Goal: Task Accomplishment & Management: Manage account settings

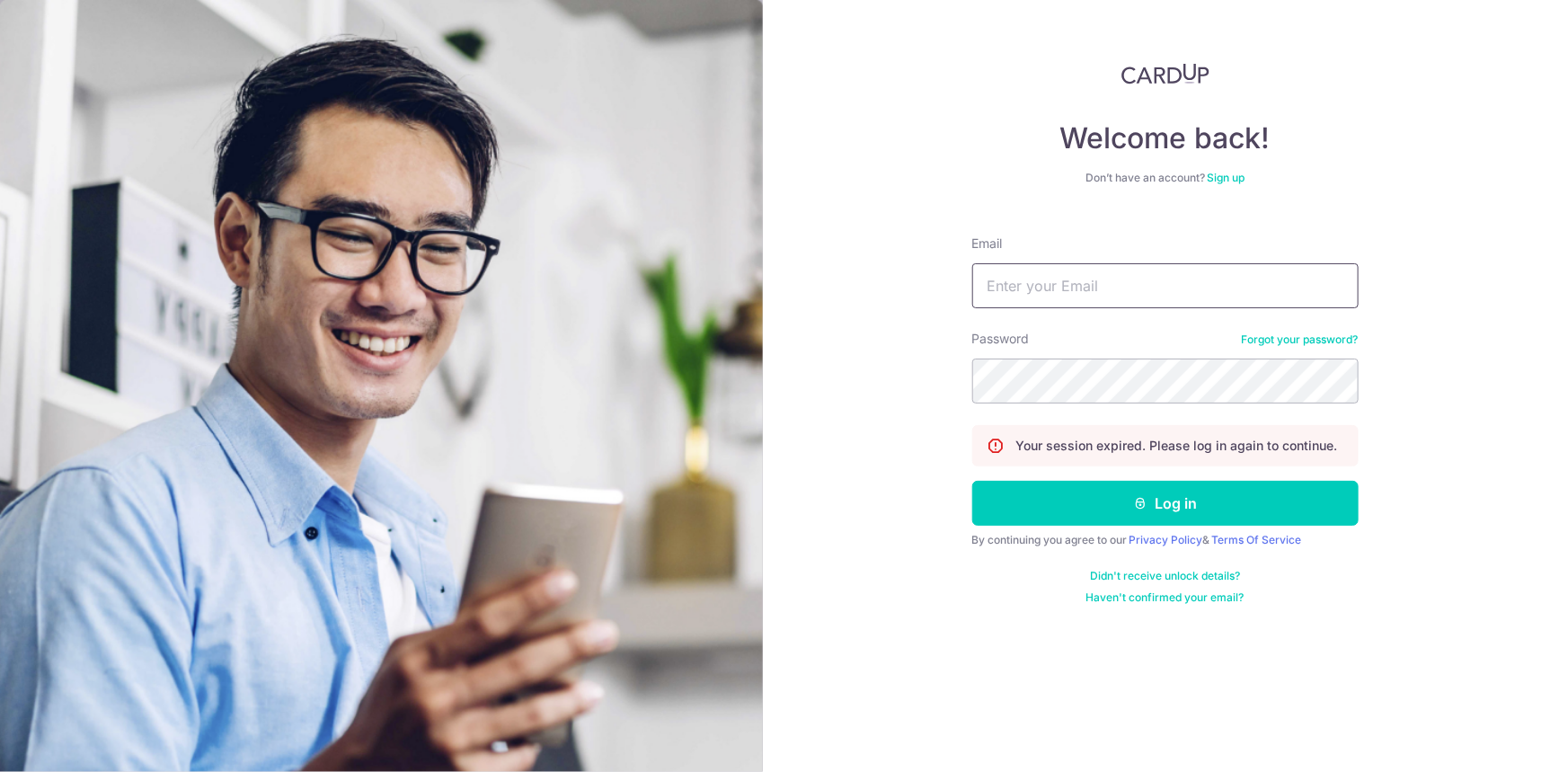
click at [1133, 285] on input "Email" at bounding box center [1165, 285] width 387 height 45
paste input "[EMAIL_ADDRESS][DOMAIN_NAME]"
type input "[EMAIL_ADDRESS][DOMAIN_NAME]"
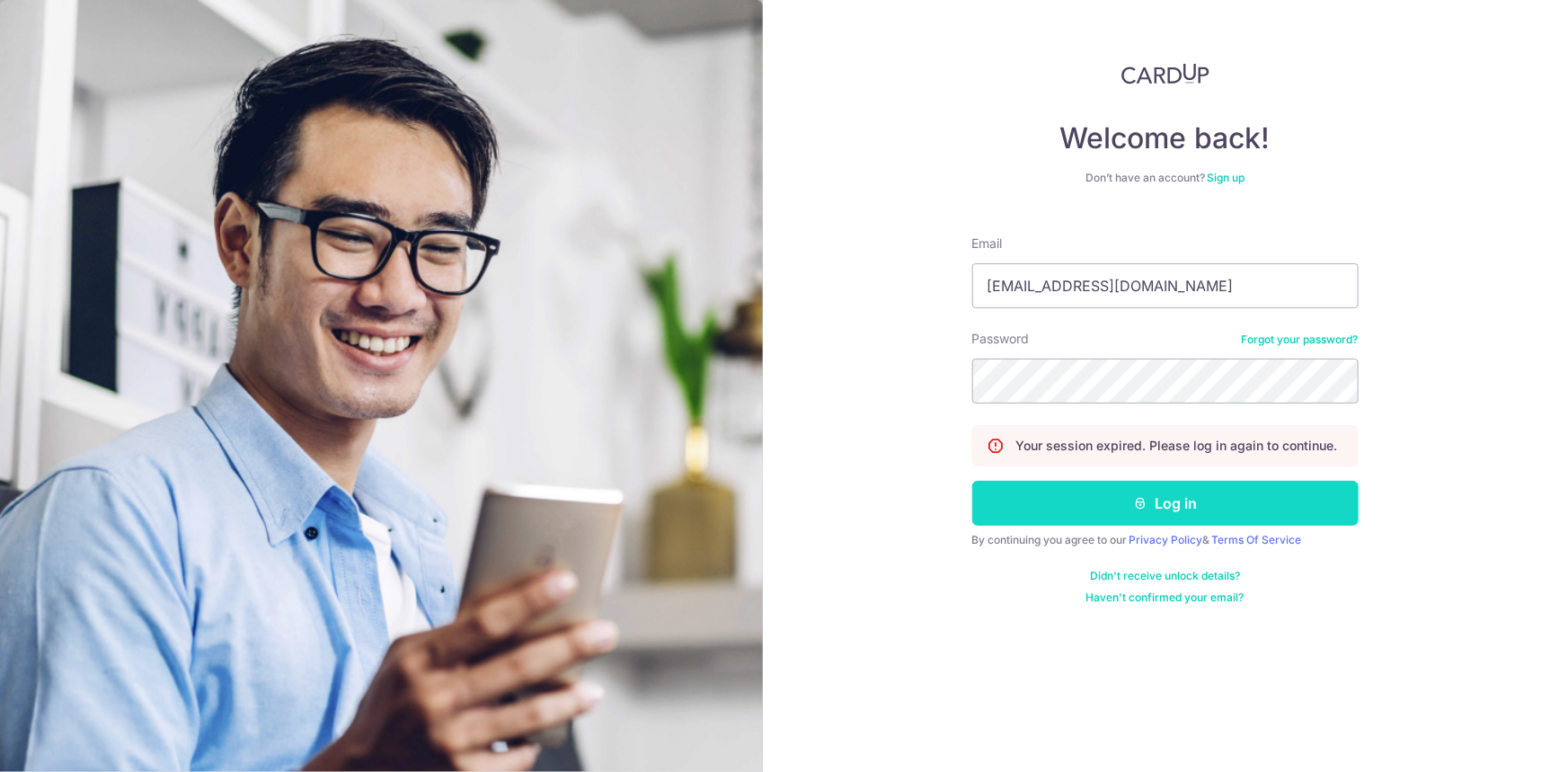
click at [1078, 492] on button "Log in" at bounding box center [1165, 503] width 387 height 45
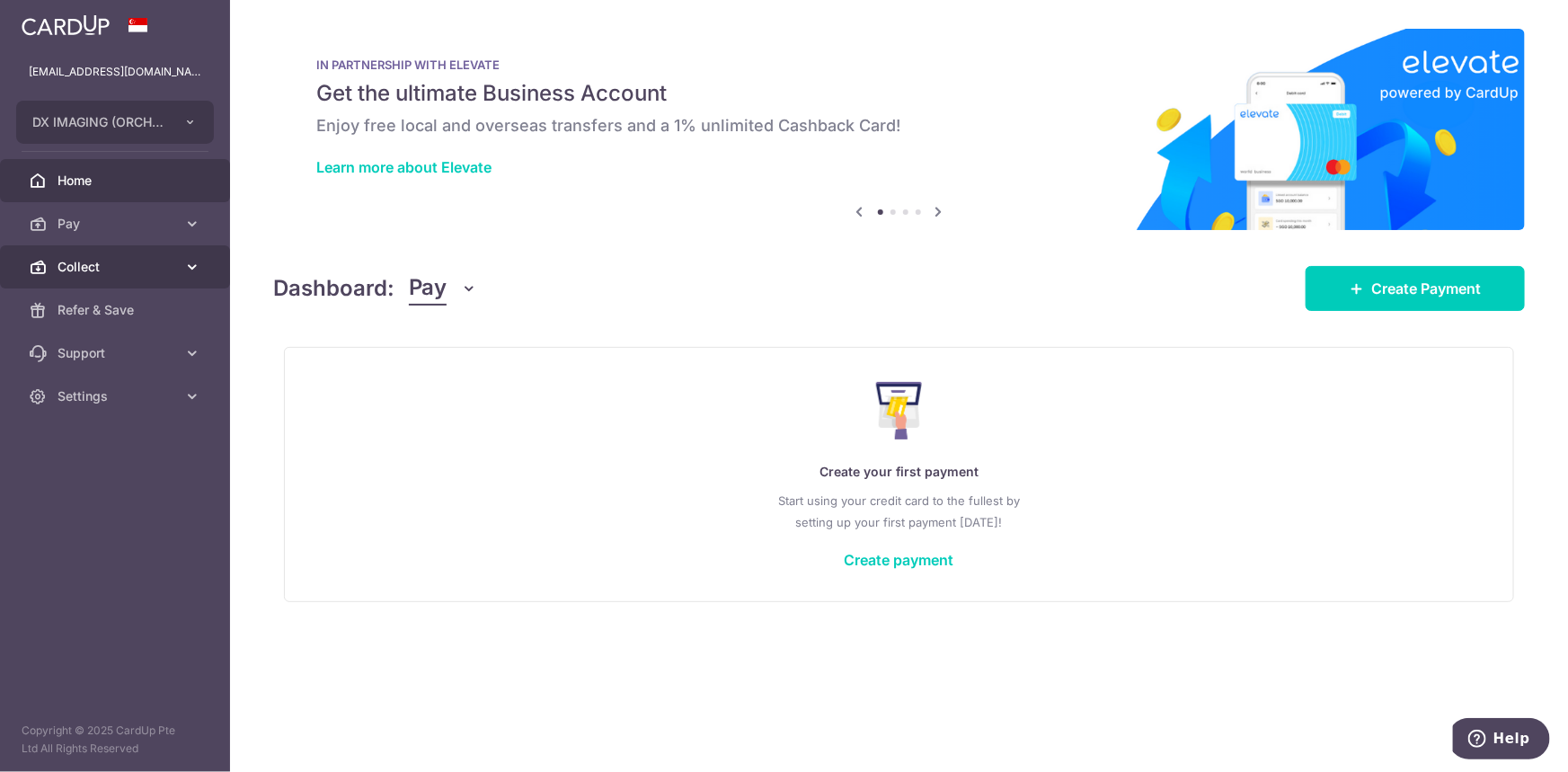
click at [105, 262] on span "Collect" at bounding box center [117, 267] width 119 height 18
